Goal: Task Accomplishment & Management: Use online tool/utility

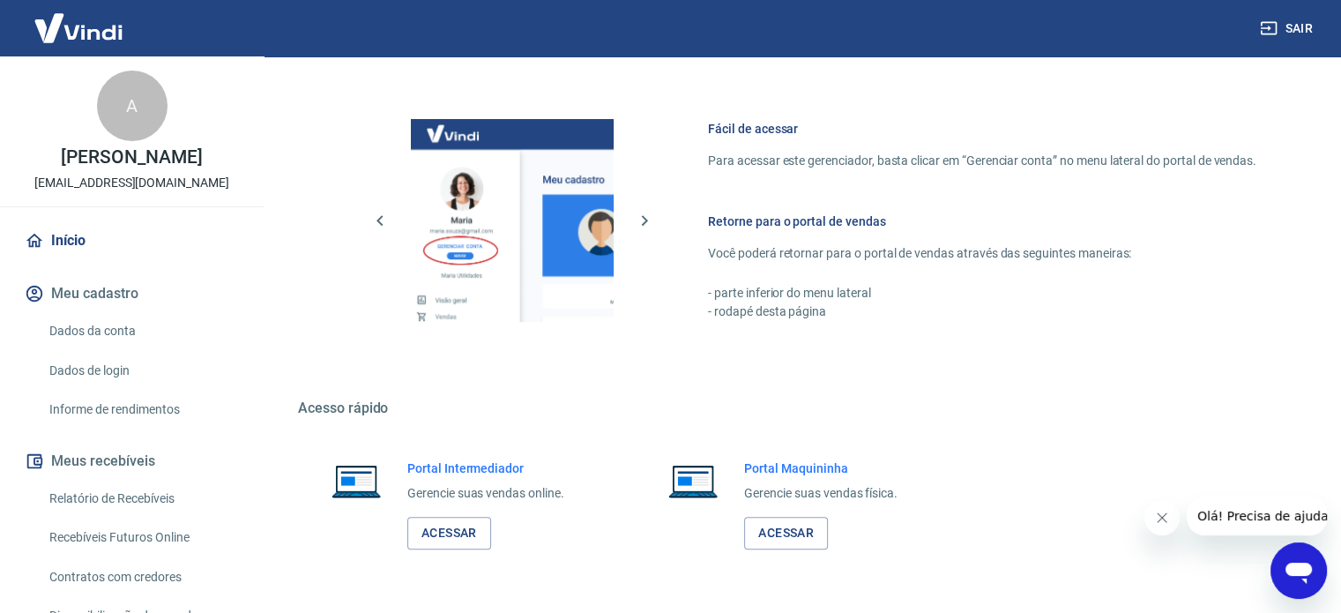
scroll to position [779, 0]
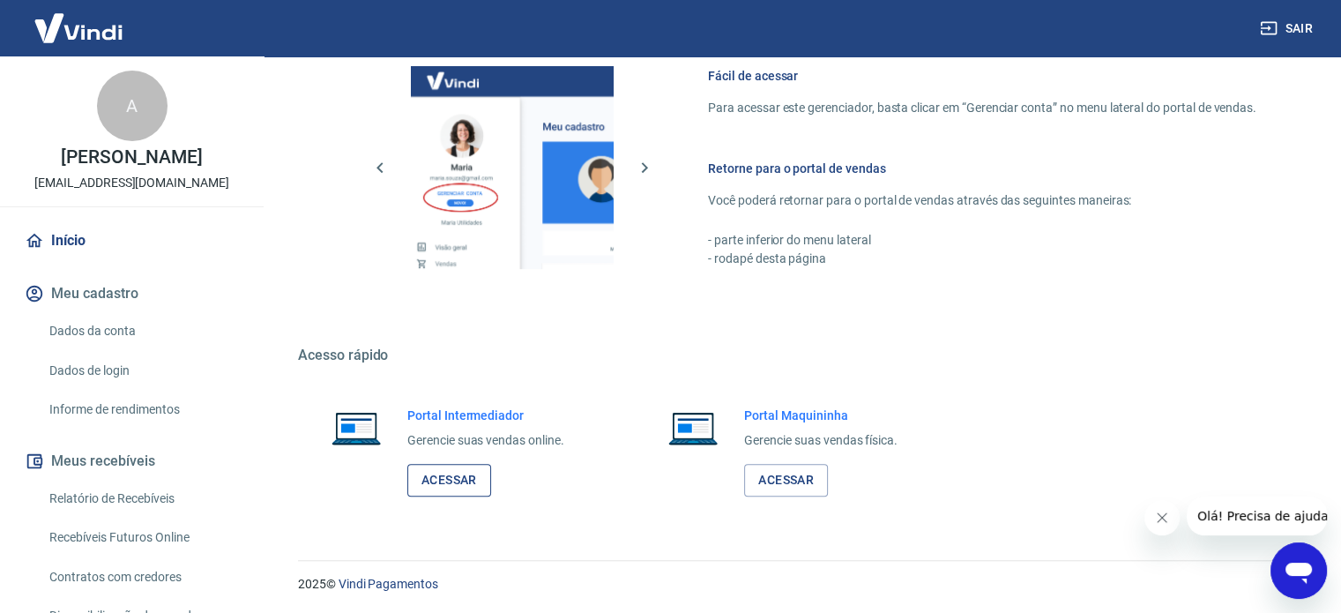
click at [446, 472] on link "Acessar" at bounding box center [449, 480] width 84 height 33
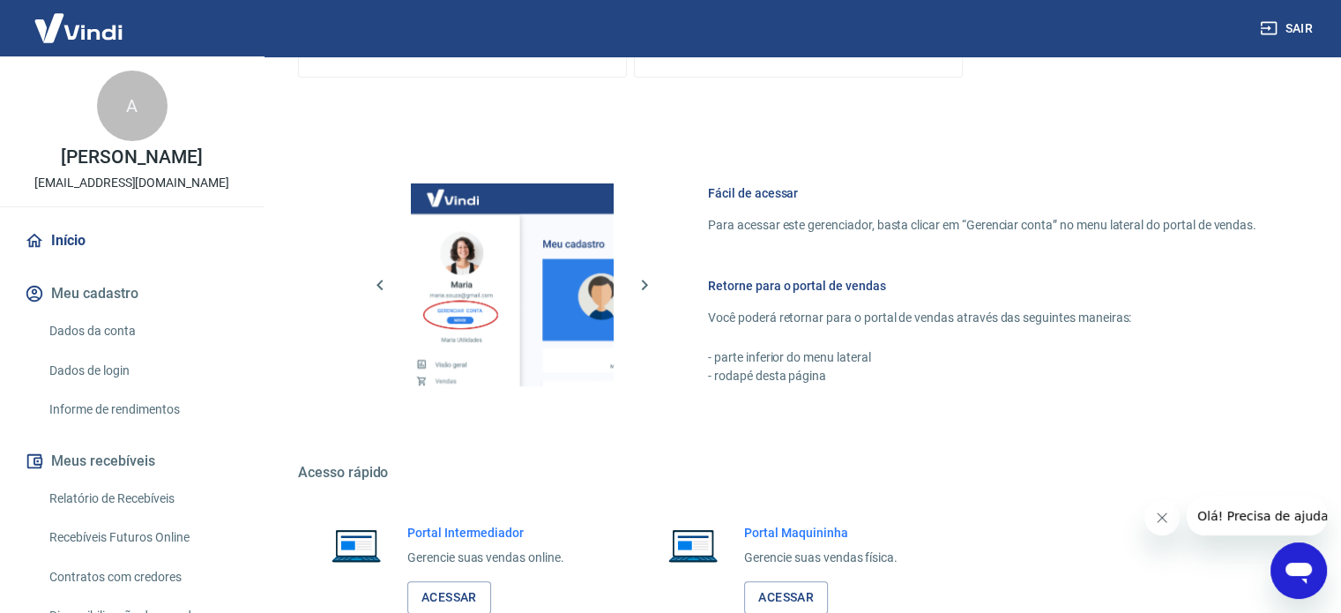
scroll to position [779, 0]
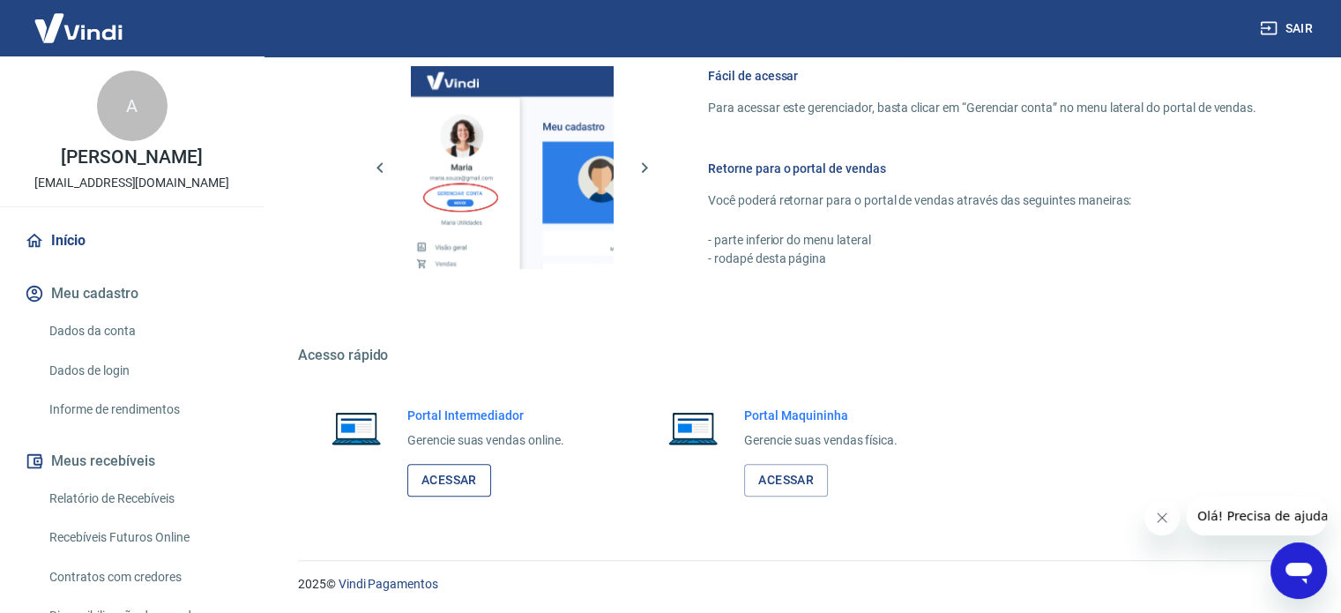
click at [444, 484] on link "Acessar" at bounding box center [449, 480] width 84 height 33
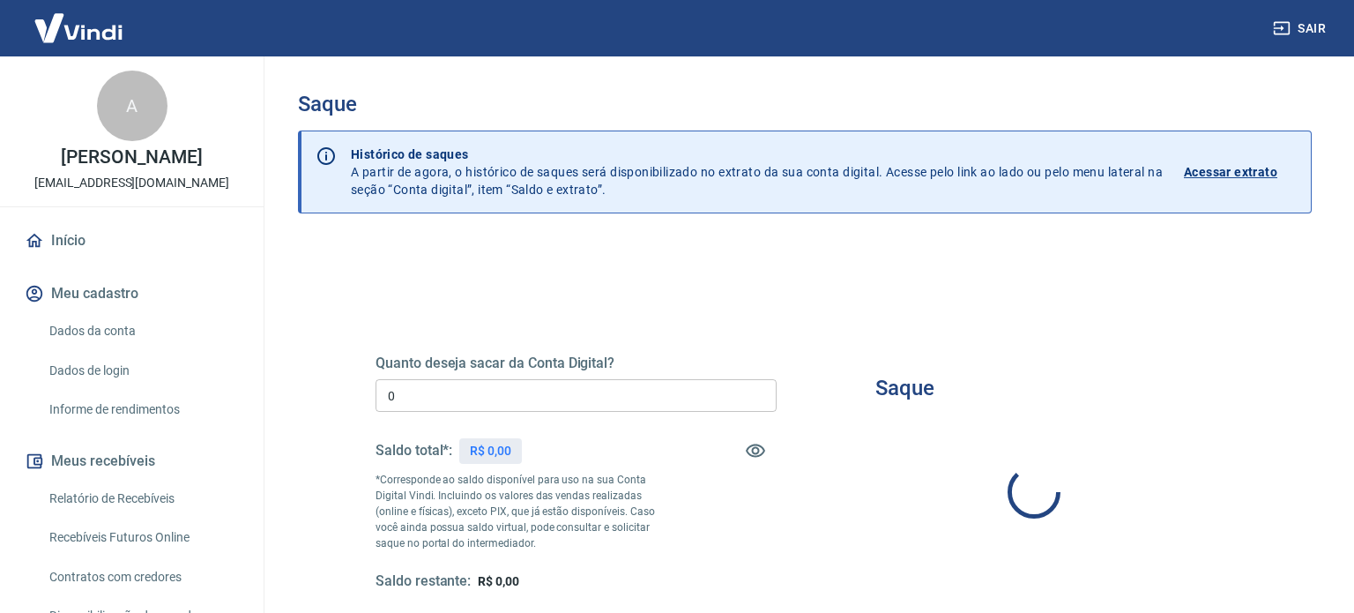
type input "R$ 0,00"
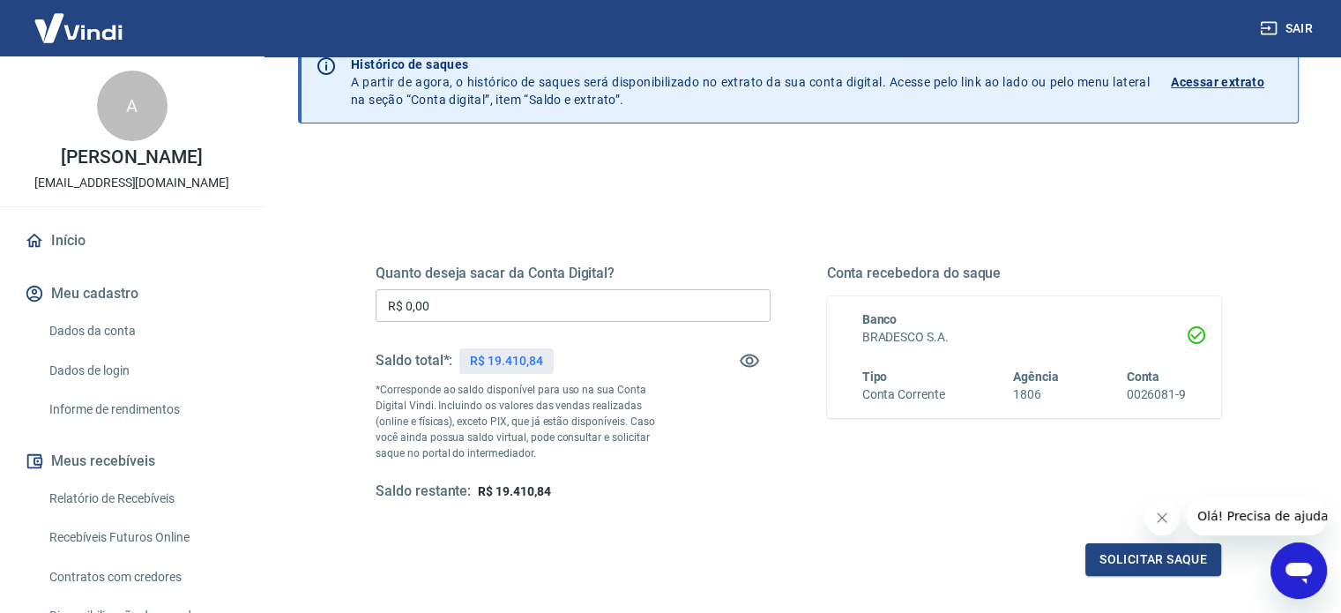
scroll to position [176, 0]
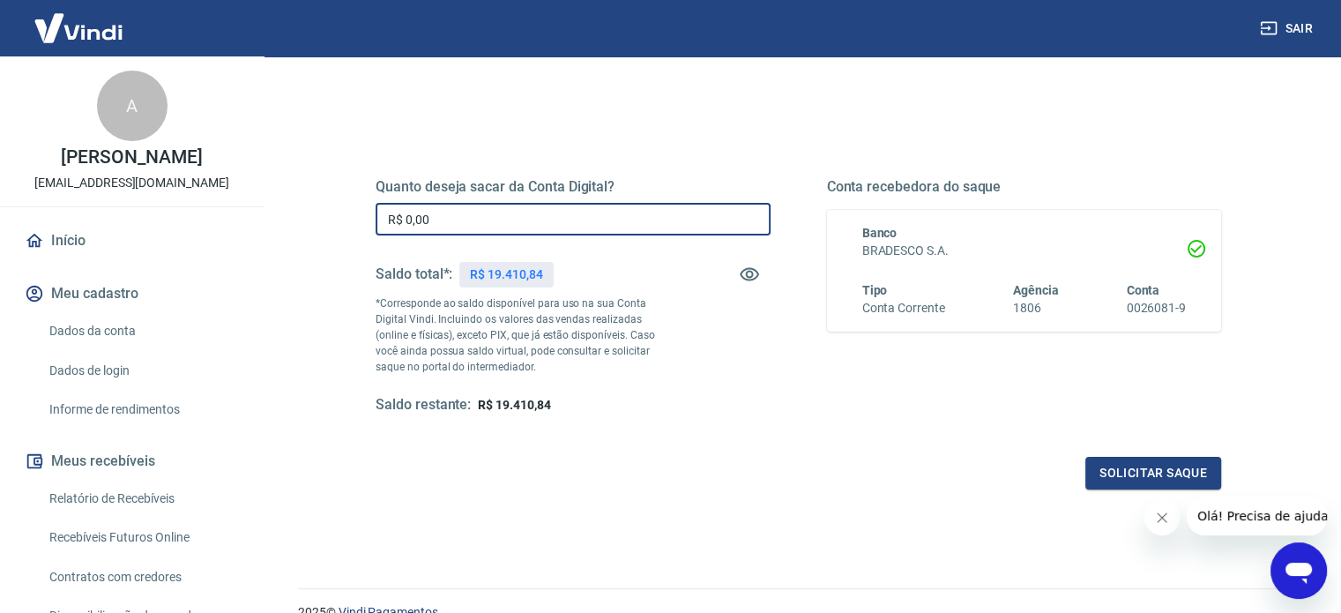
drag, startPoint x: 406, startPoint y: 214, endPoint x: 397, endPoint y: 213, distance: 9.0
click at [397, 213] on input "R$ 0,00" at bounding box center [573, 219] width 395 height 33
